Goal: Communication & Community: Ask a question

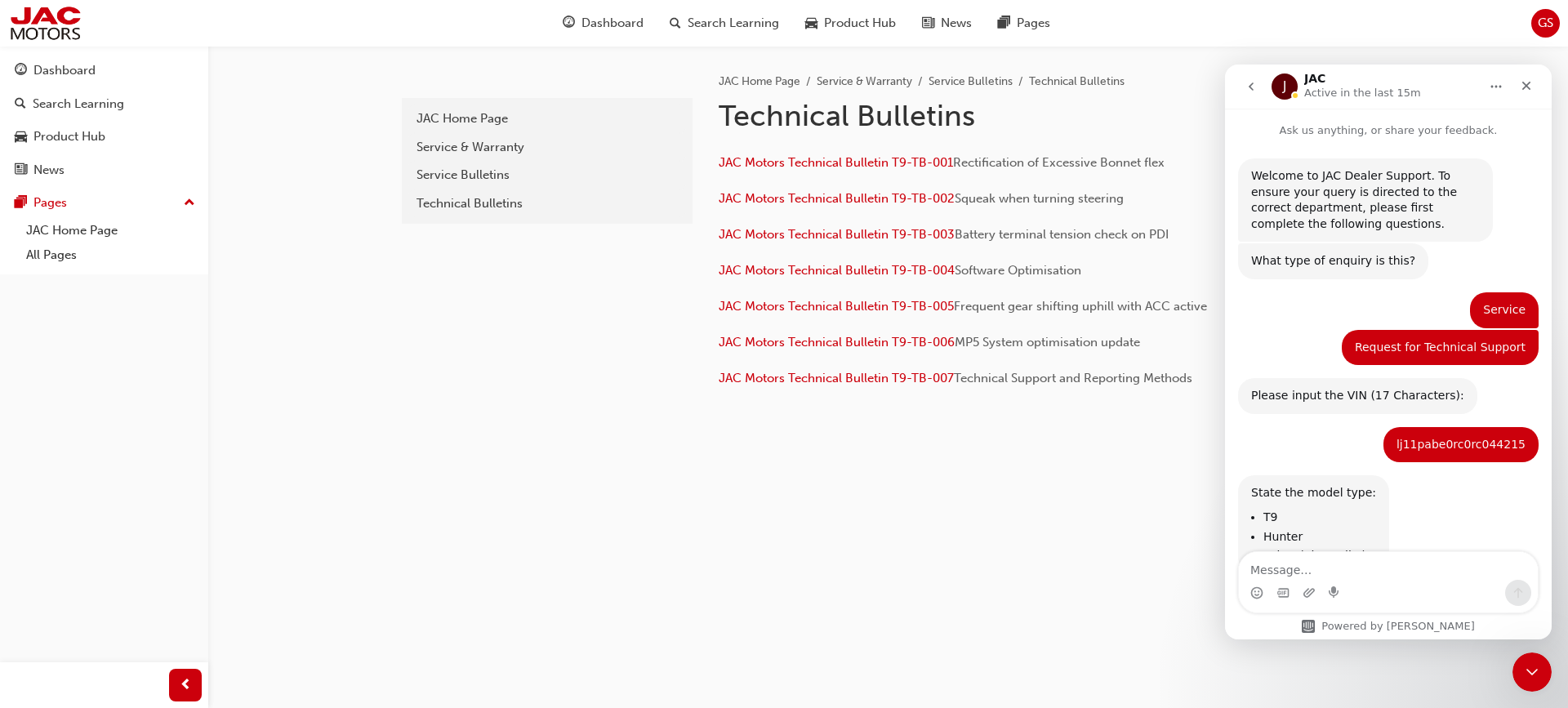
scroll to position [1046, 0]
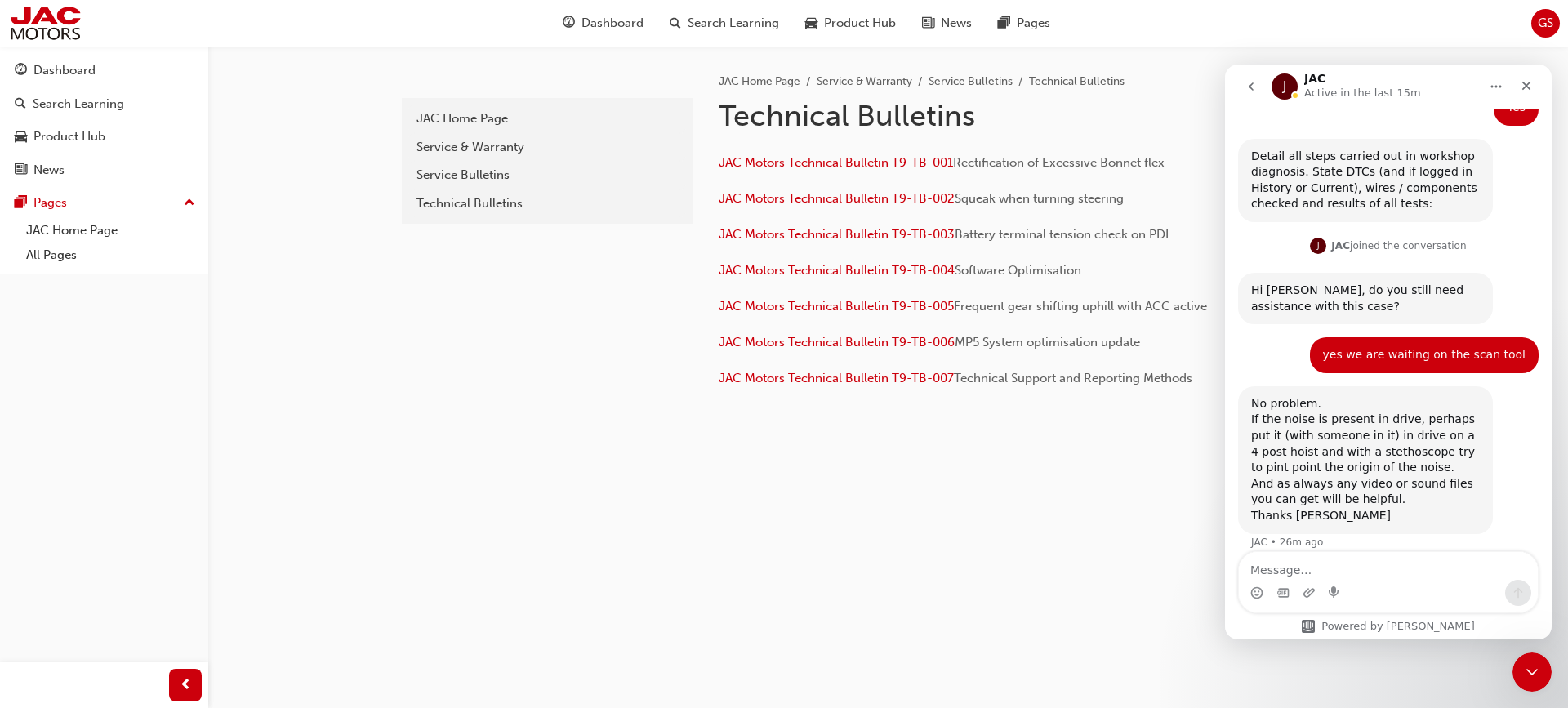
click at [1391, 567] on textarea "Message…" at bounding box center [1388, 566] width 299 height 27
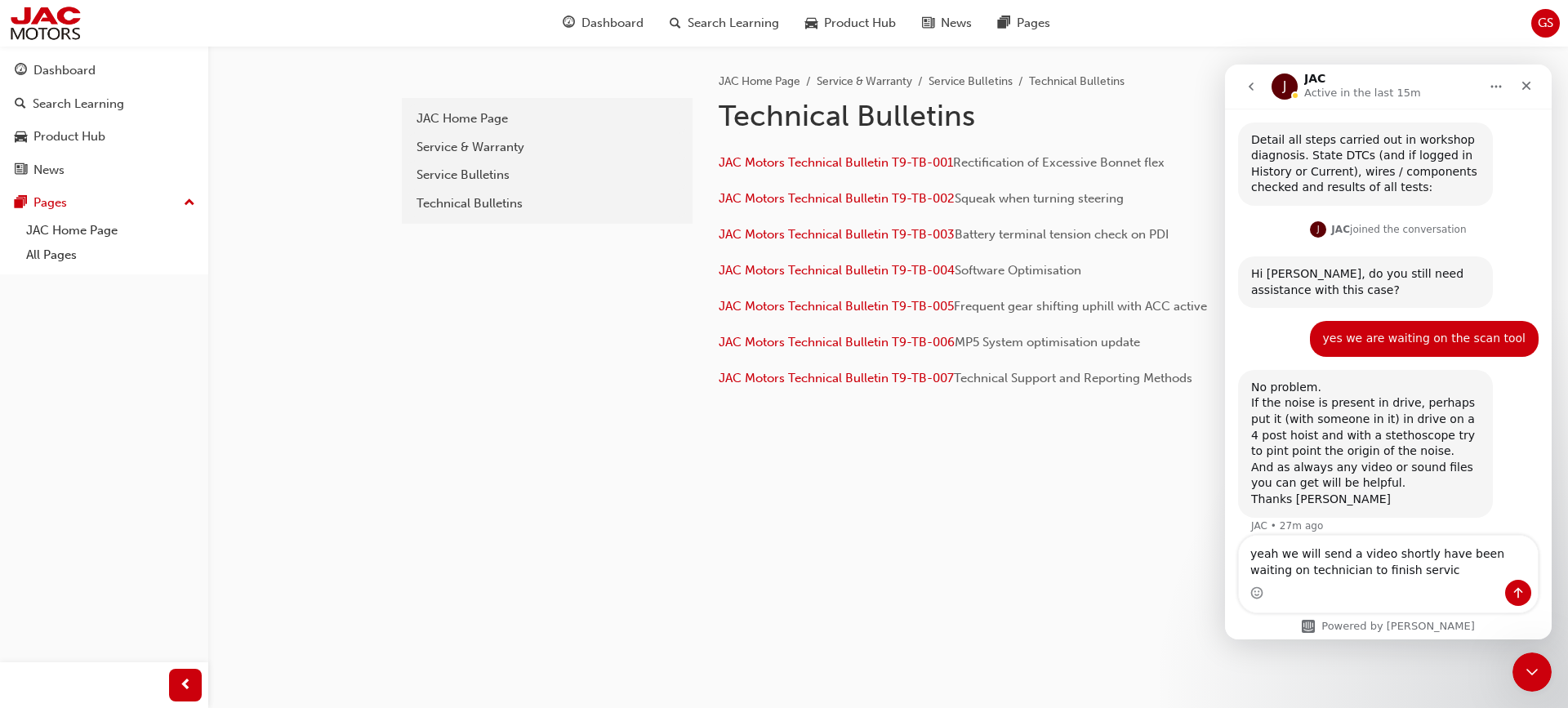
type textarea "yeah we will send a video shortly have been waiting on technician to finish ser…"
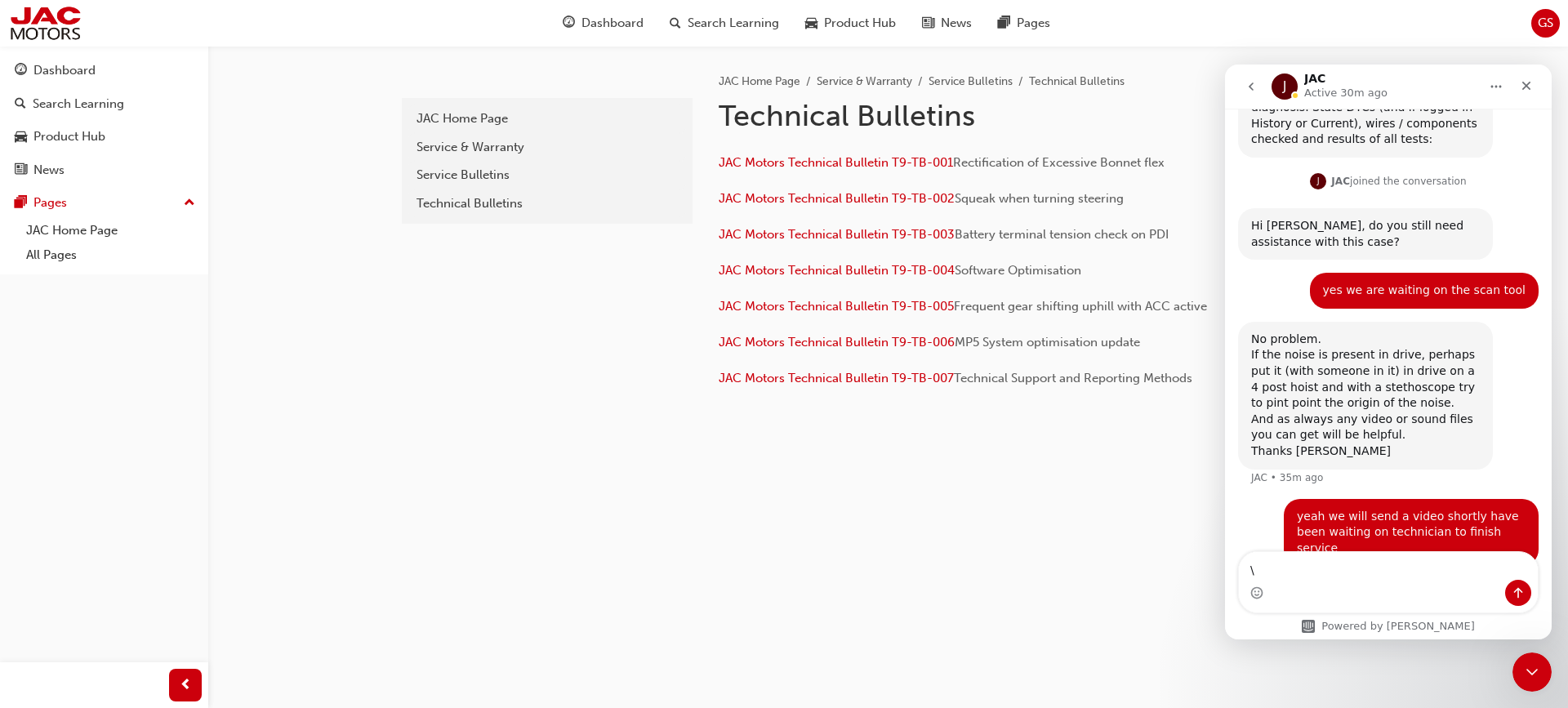
type textarea "\"
click at [1416, 582] on div "Intercom messenger" at bounding box center [1388, 592] width 299 height 26
click at [1493, 76] on button "Home" at bounding box center [1496, 86] width 31 height 31
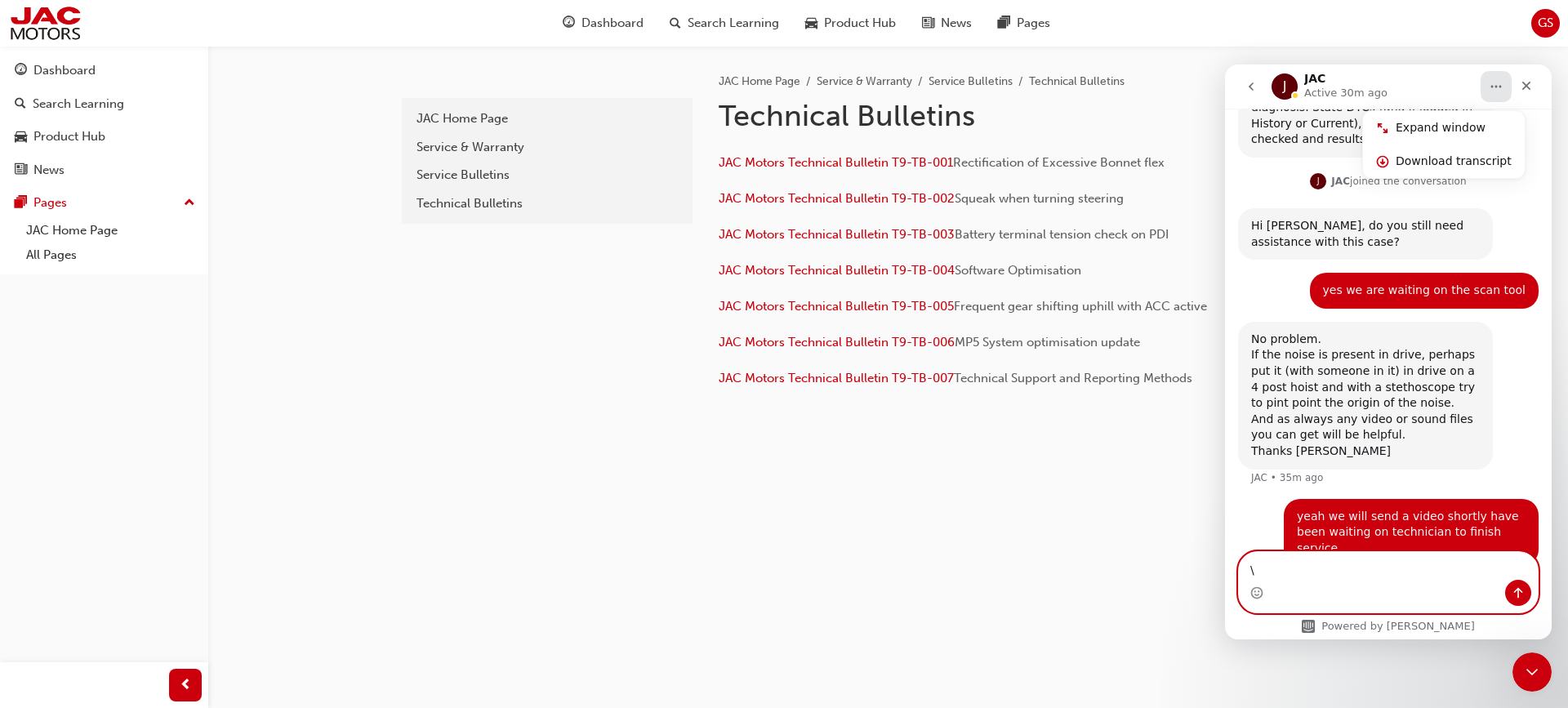
click at [1424, 574] on textarea "\" at bounding box center [1388, 566] width 299 height 27
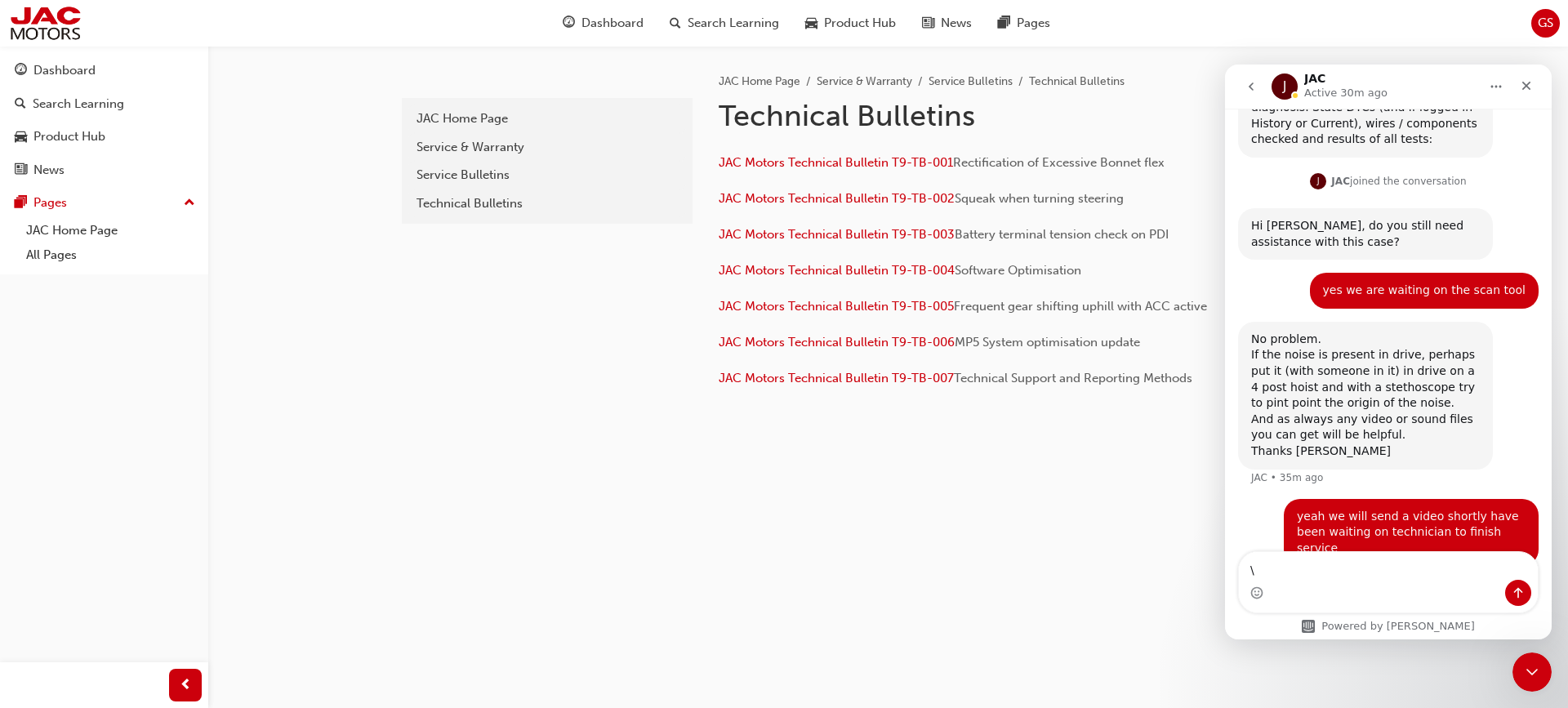
click at [1499, 92] on icon "Home" at bounding box center [1495, 86] width 13 height 13
click at [1249, 88] on icon "go back" at bounding box center [1250, 86] width 13 height 13
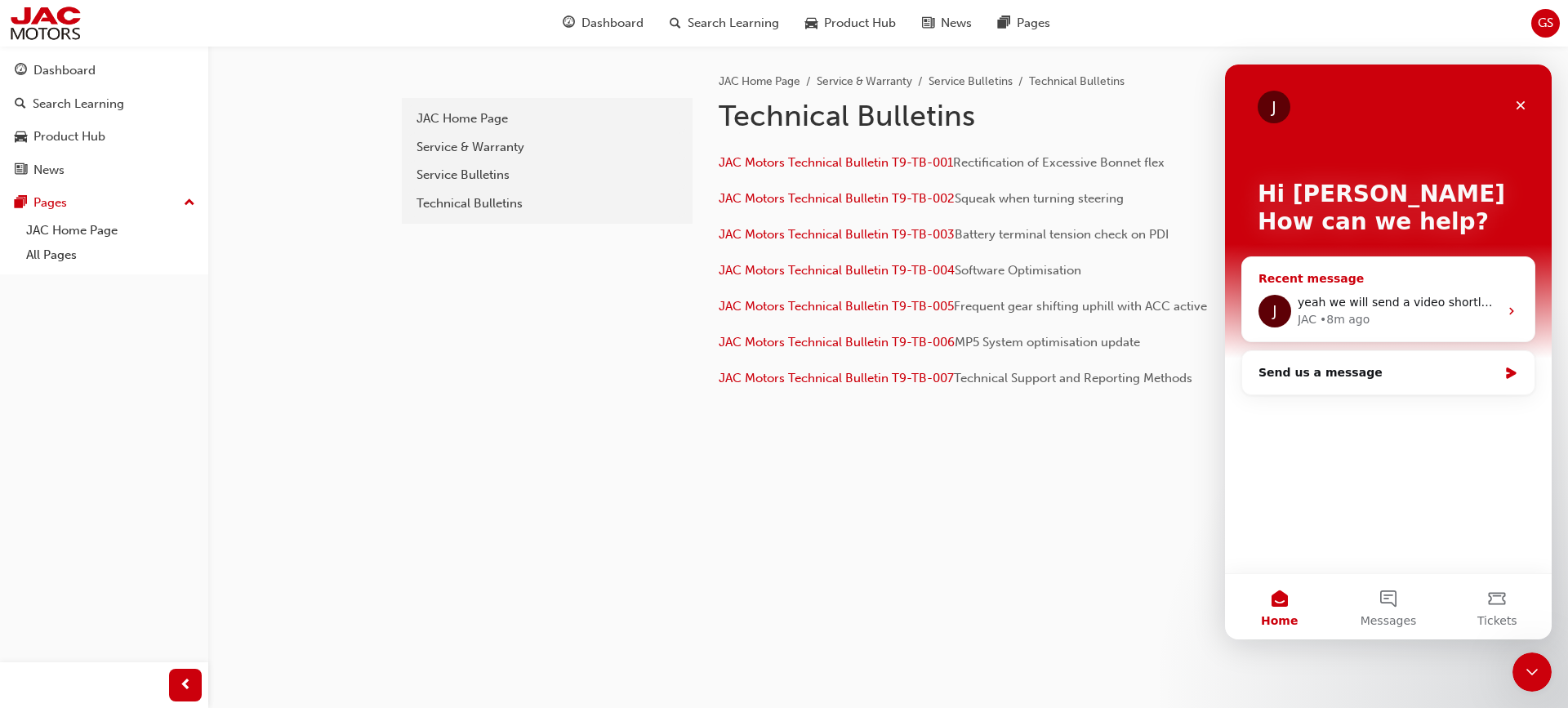
click at [1461, 321] on div "JAC • 8m ago" at bounding box center [1397, 319] width 201 height 17
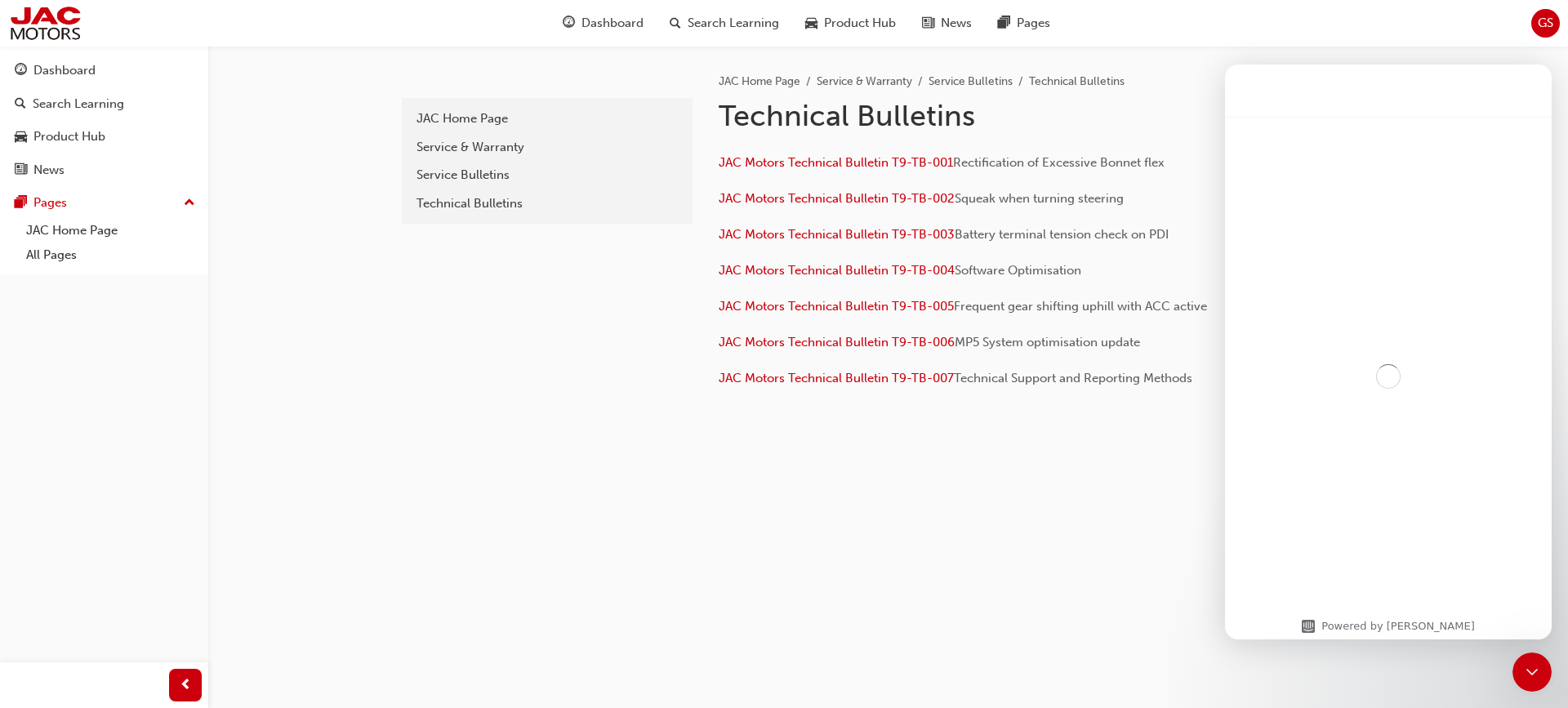
scroll to position [1111, 0]
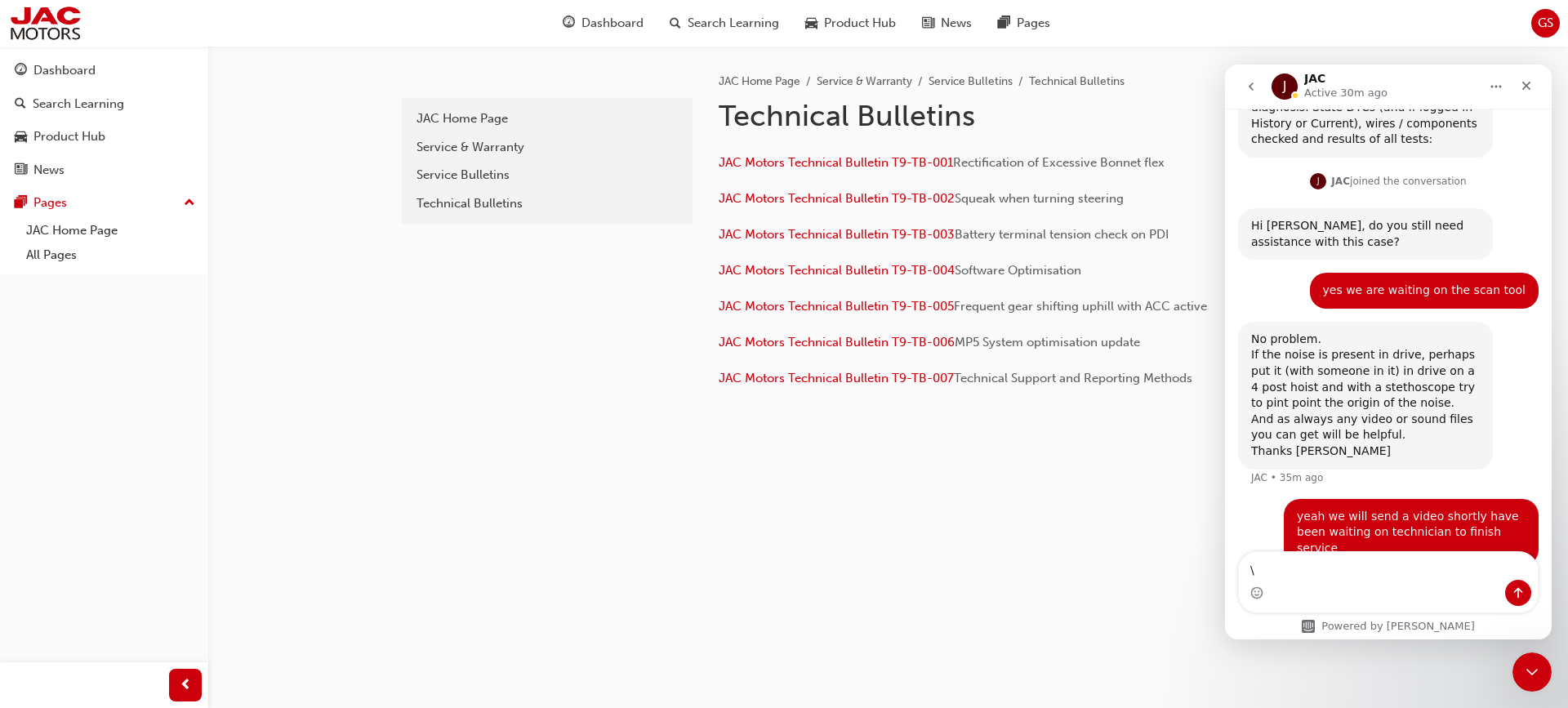
click at [1395, 576] on textarea "\" at bounding box center [1388, 566] width 299 height 27
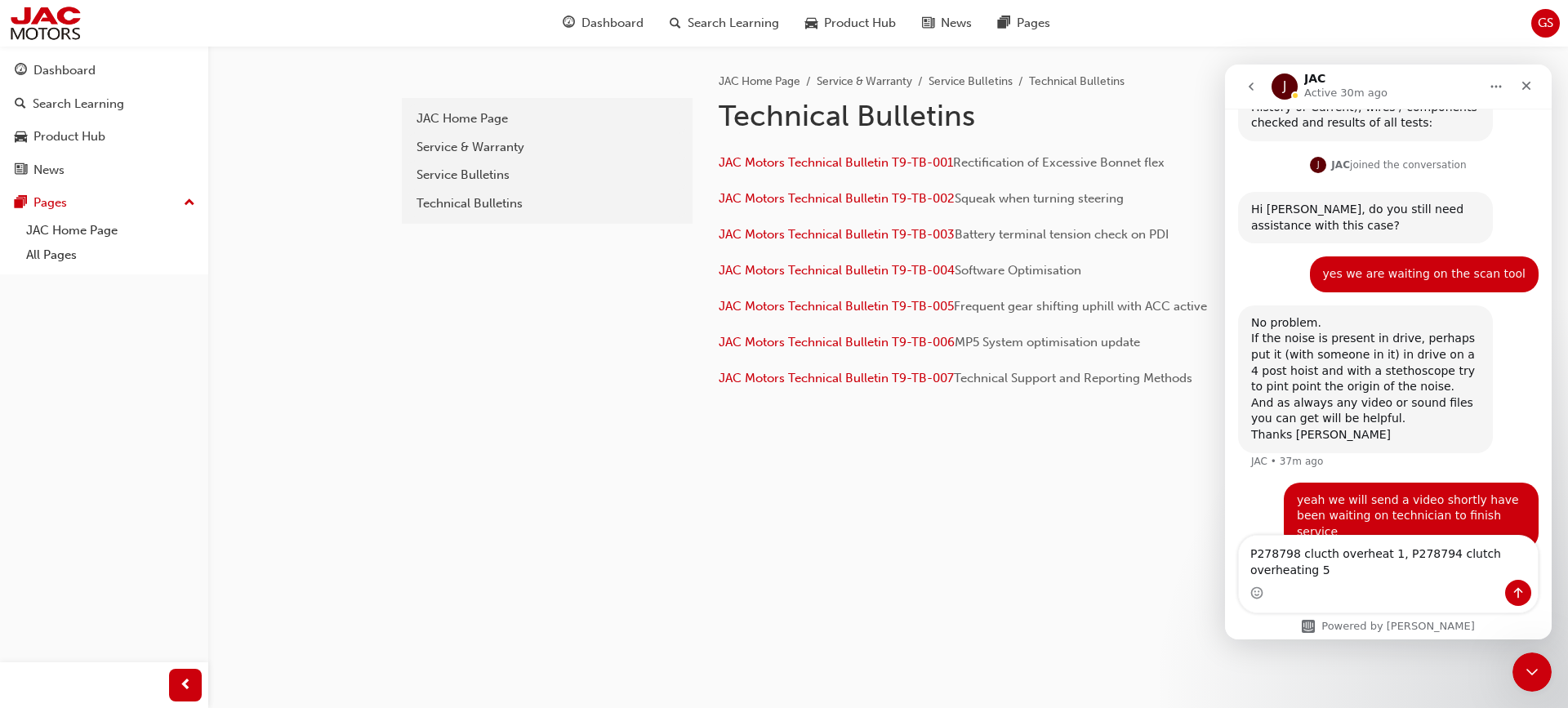
click at [1321, 555] on textarea "P278798 clucth overheat 1, P278794 clutch overheating 5" at bounding box center [1388, 557] width 299 height 44
click at [1303, 564] on textarea "P278798 clutch overheat 1, P278794 clutch overheating 5" at bounding box center [1388, 557] width 299 height 44
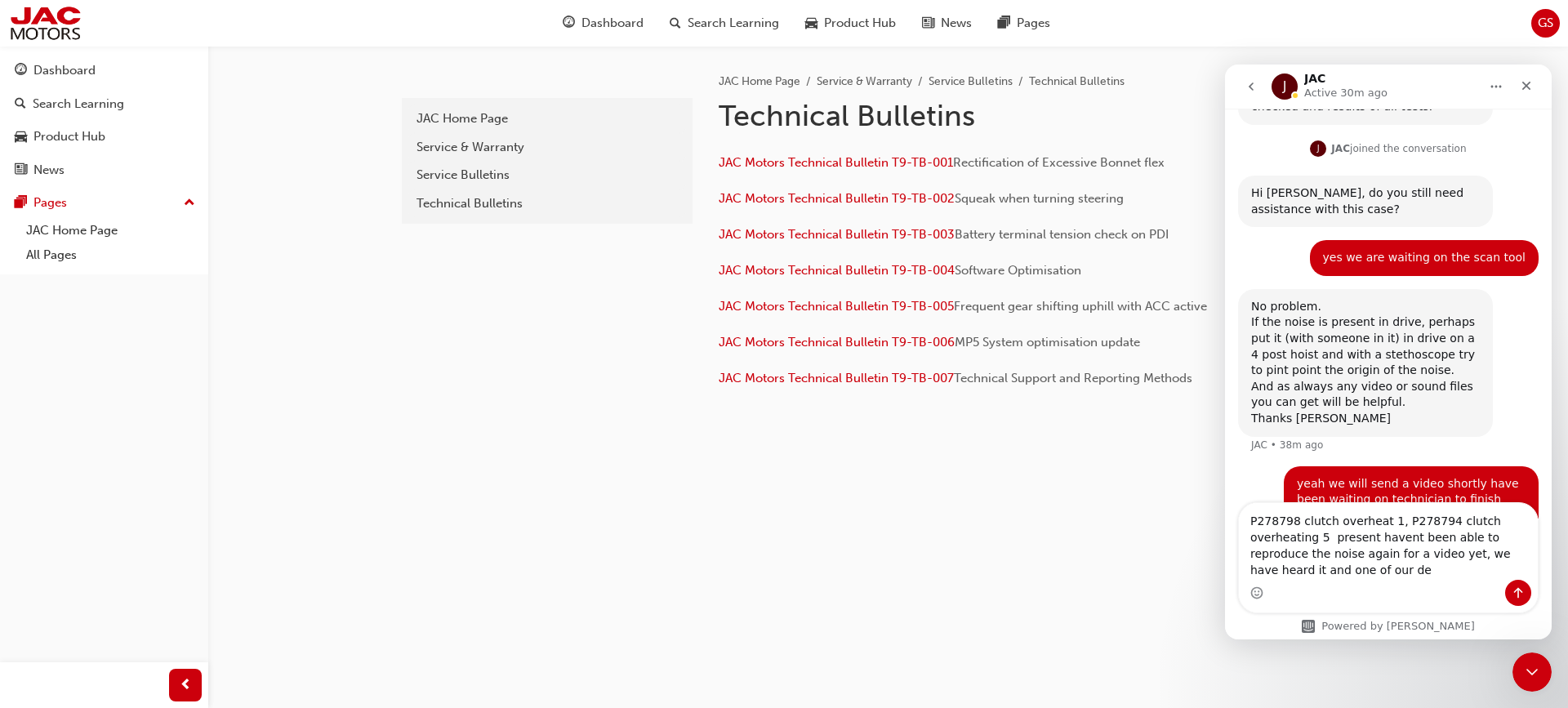
scroll to position [1160, 0]
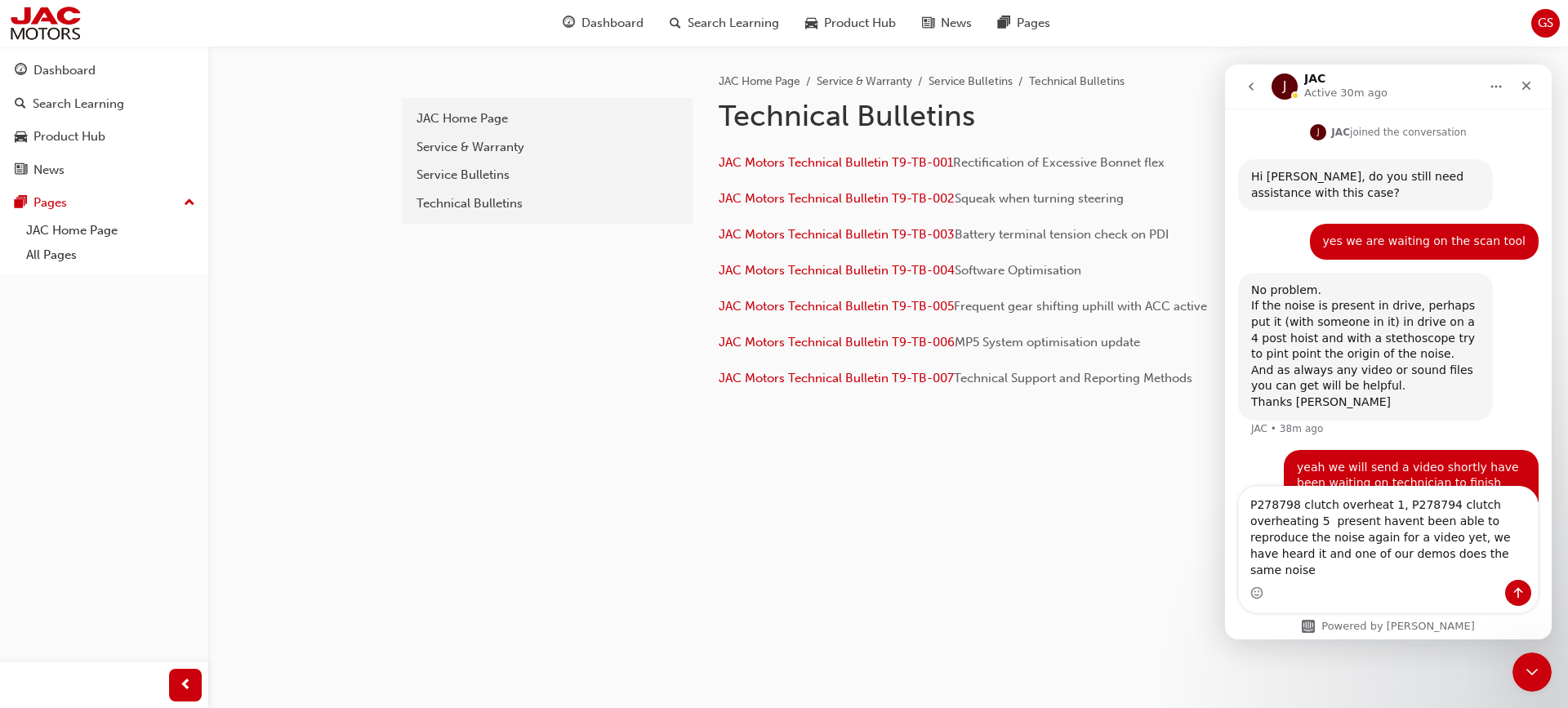
type textarea "P278798 clutch overheat 1, P278794 clutch overheating 5 present havent been abl…"
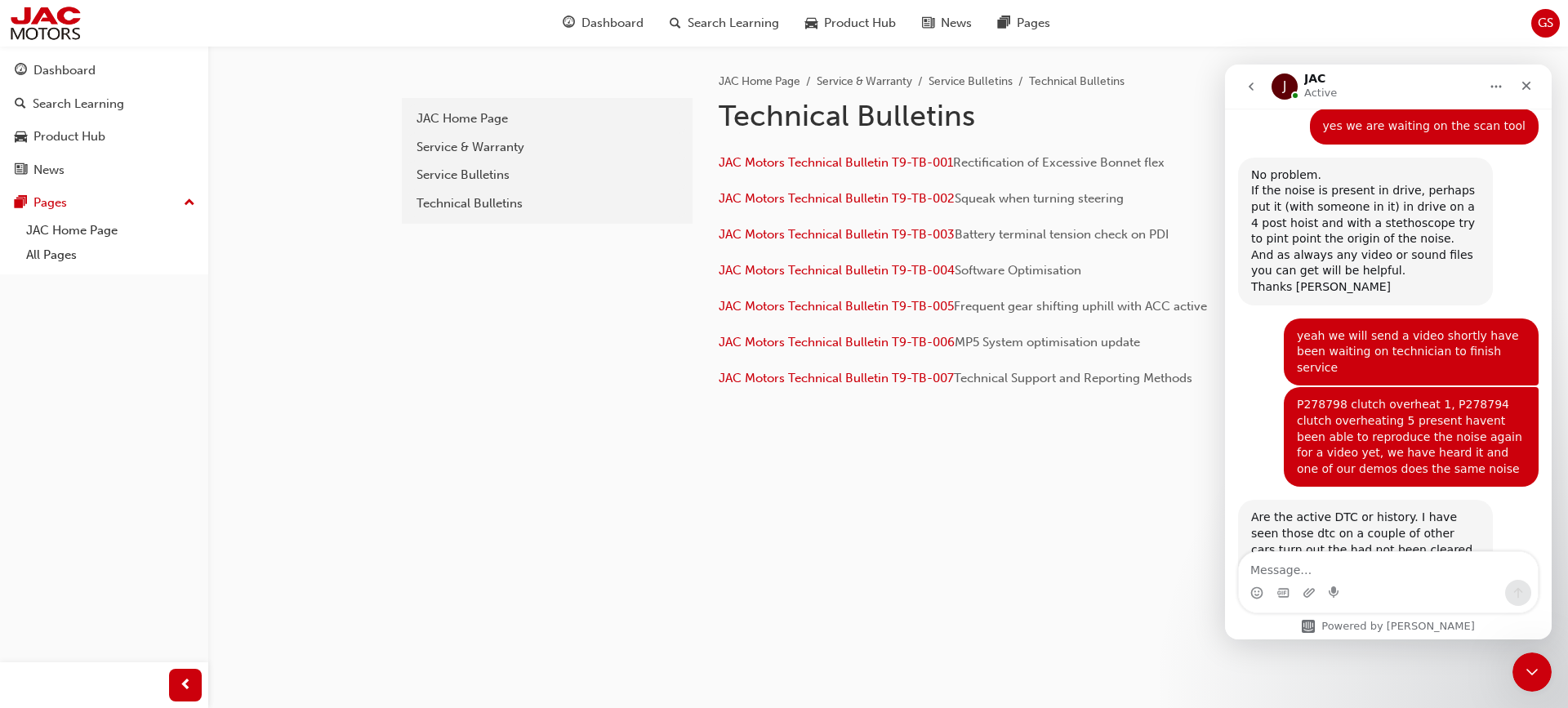
scroll to position [1373, 0]
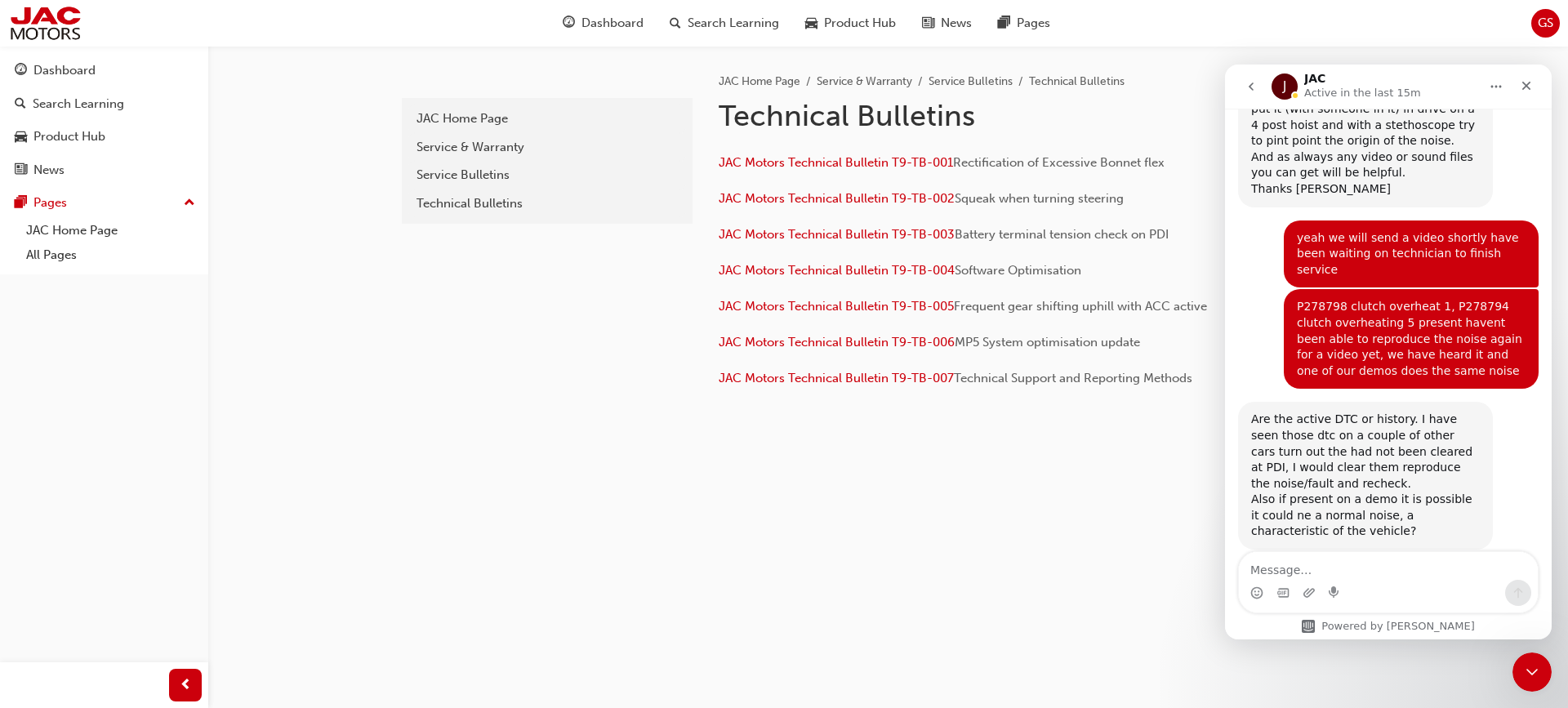
click at [1431, 567] on textarea "Message…" at bounding box center [1388, 566] width 299 height 27
type textarea "o"
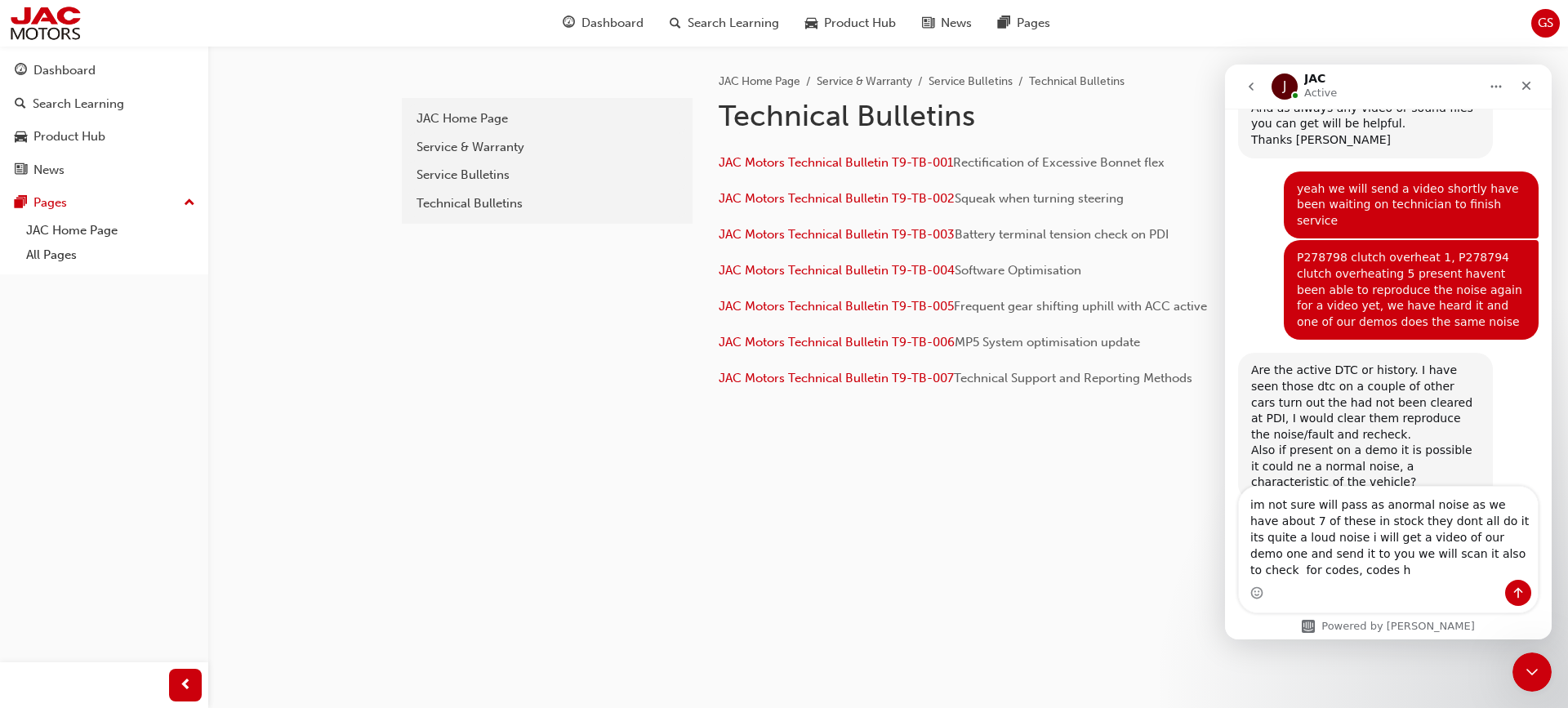
scroll to position [1438, 0]
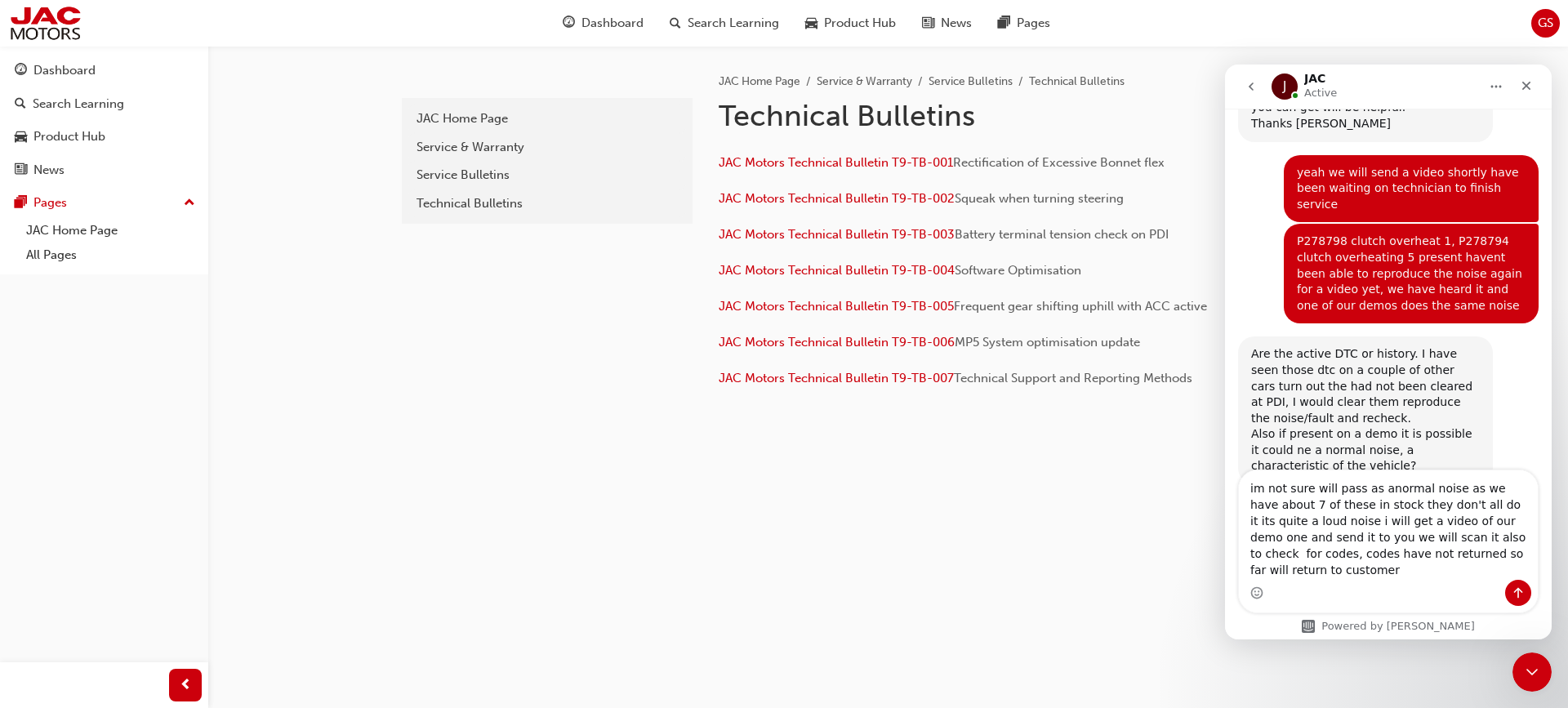
type textarea "im not sure will pass as anormal noise as we have about 7 of these in stock the…"
click at [1509, 594] on button "Send a message…" at bounding box center [1518, 592] width 26 height 26
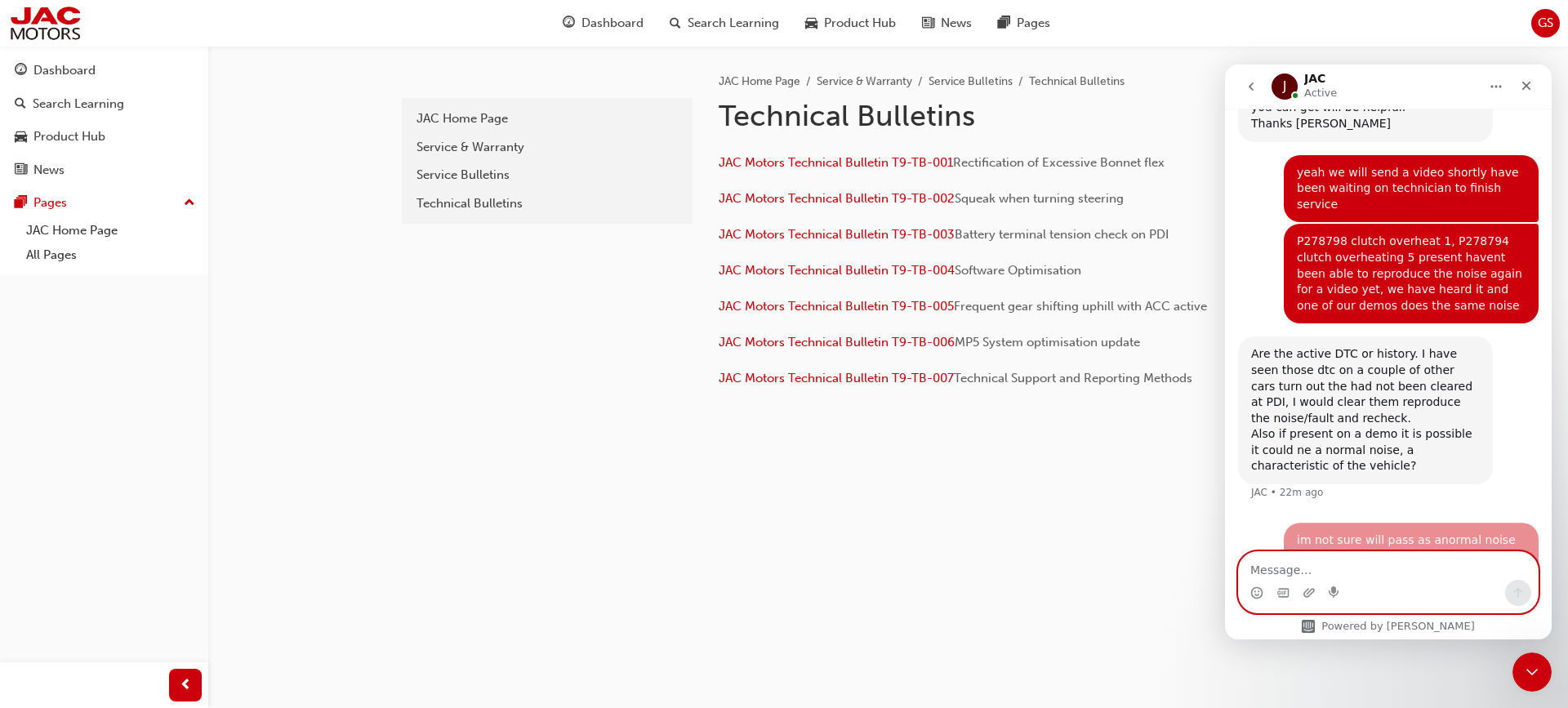
scroll to position [1500, 0]
